Goal: Entertainment & Leisure: Consume media (video, audio)

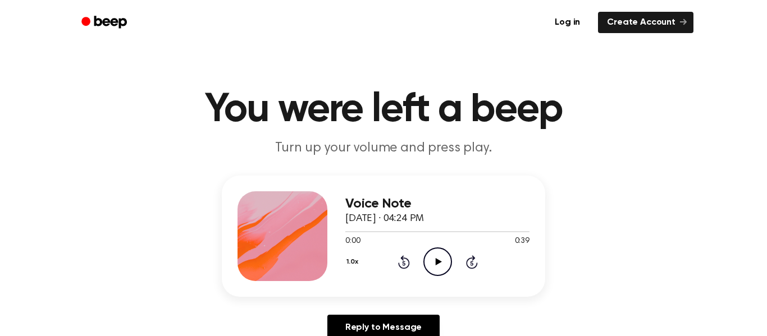
click at [450, 268] on circle at bounding box center [438, 262] width 28 height 28
click at [448, 266] on icon "Pause Audio" at bounding box center [437, 262] width 29 height 29
click at [428, 271] on icon "Pause Audio" at bounding box center [437, 262] width 29 height 29
click at [439, 259] on icon "Play Audio" at bounding box center [437, 262] width 29 height 29
click at [437, 288] on div "Voice Note September 16, 2025 · 04:24 PM 0:14 0:39 Your browser does not suppor…" at bounding box center [383, 236] width 323 height 121
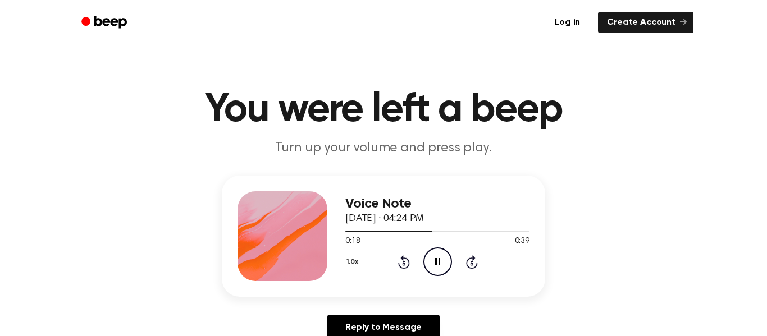
click at [428, 272] on circle at bounding box center [438, 262] width 28 height 28
click at [442, 268] on icon "Play Audio" at bounding box center [437, 262] width 29 height 29
click at [441, 248] on icon "Play Audio" at bounding box center [437, 262] width 29 height 29
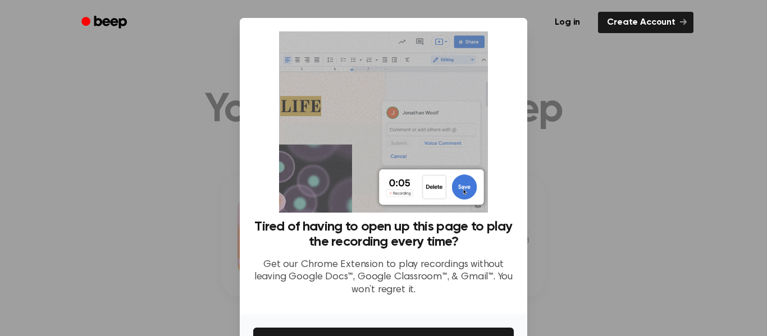
click at [545, 118] on div at bounding box center [383, 168] width 767 height 336
click at [545, 116] on div at bounding box center [383, 168] width 767 height 336
click at [456, 86] on img at bounding box center [383, 121] width 208 height 181
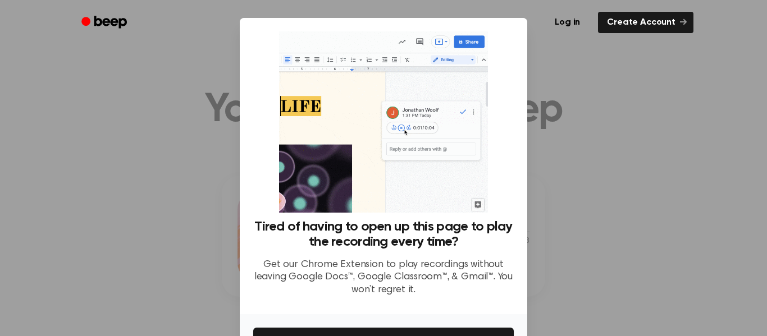
click at [431, 126] on img at bounding box center [383, 121] width 208 height 181
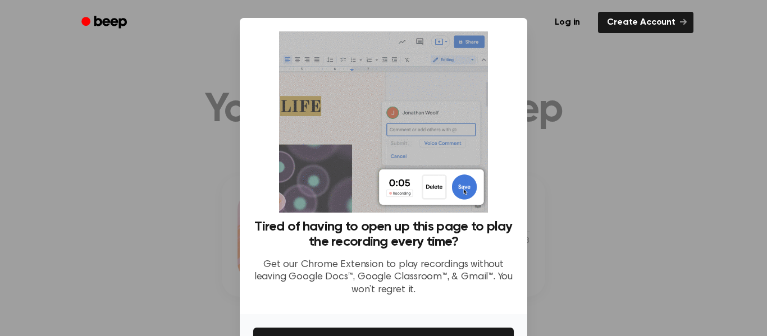
click at [435, 142] on img at bounding box center [383, 121] width 208 height 181
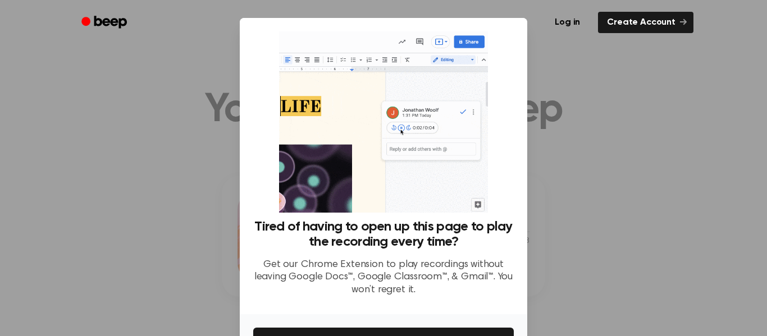
click at [418, 130] on img at bounding box center [383, 121] width 208 height 181
